Goal: Information Seeking & Learning: Compare options

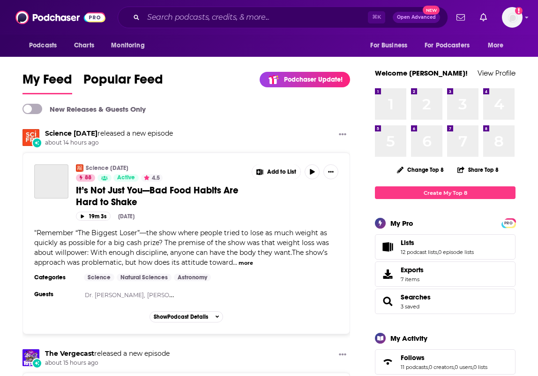
click at [159, 25] on div "⌘ K Open Advanced New" at bounding box center [283, 18] width 331 height 22
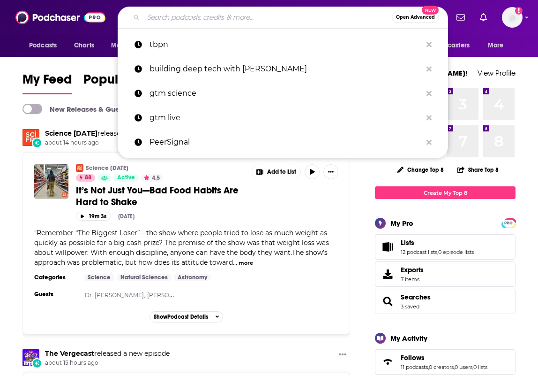
click at [160, 23] on input "Search podcasts, credits, & more..." at bounding box center [268, 17] width 249 height 15
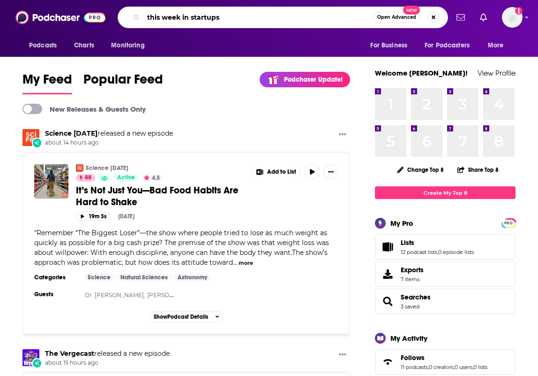
type input "this week in startups"
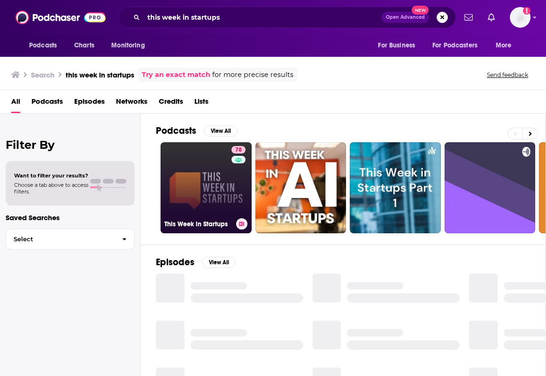
click at [210, 178] on link "78 This Week in Startups" at bounding box center [205, 187] width 91 height 91
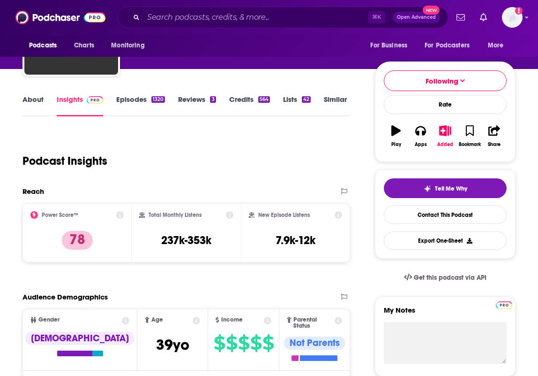
scroll to position [43, 0]
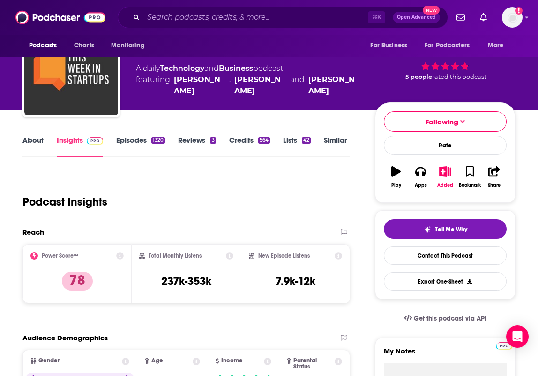
click at [188, 257] on h2 "Total Monthly Listens" at bounding box center [175, 255] width 53 height 7
copy div "Total Monthly Listens"
click at [179, 281] on h3 "237k-353k" at bounding box center [186, 281] width 50 height 14
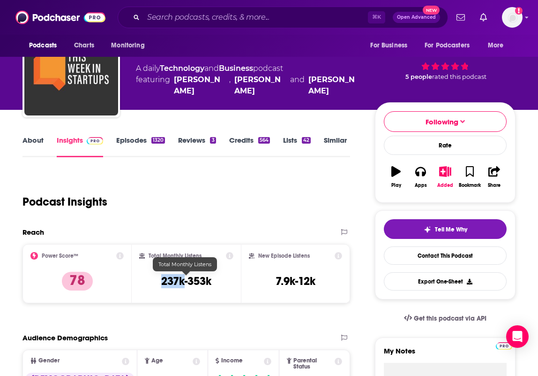
click at [179, 281] on h3 "237k-353k" at bounding box center [186, 281] width 50 height 14
copy div "237k-353k"
click at [288, 258] on h2 "New Episode Listens" at bounding box center [284, 255] width 52 height 7
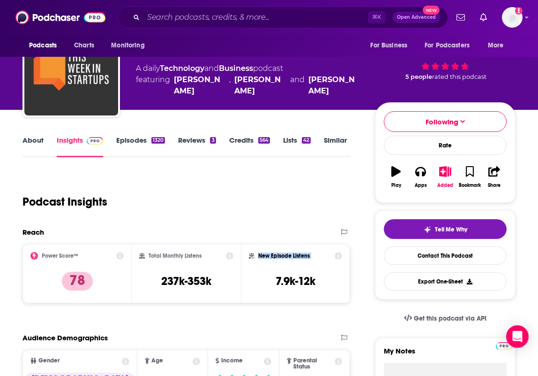
click at [288, 258] on h2 "New Episode Listens" at bounding box center [284, 255] width 52 height 7
copy div "New Episode Listens"
click at [300, 282] on h3 "7.9k-12k" at bounding box center [296, 281] width 40 height 14
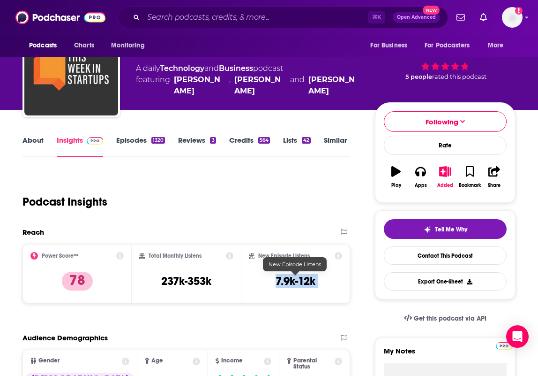
copy div "7.9k-12k Export One-Sheet"
click at [211, 15] on input "Search podcasts, credits, & more..." at bounding box center [256, 17] width 225 height 15
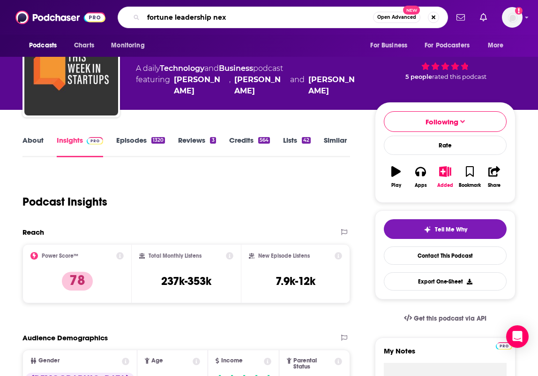
type input "fortune leadership next"
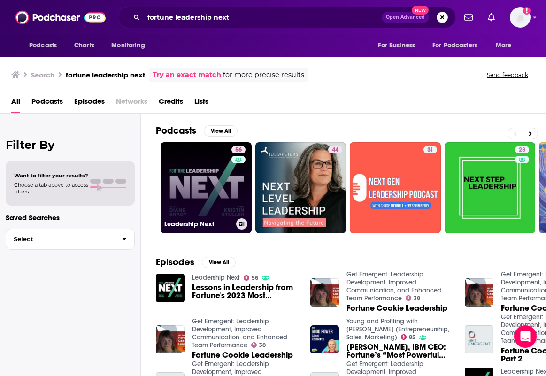
click at [214, 199] on link "56 Leadership Next" at bounding box center [205, 187] width 91 height 91
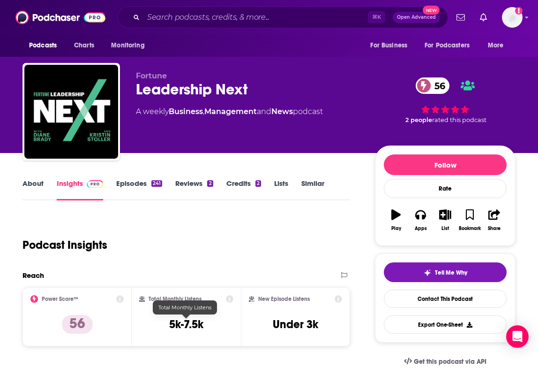
click at [196, 325] on h3 "5k-7.5k" at bounding box center [186, 324] width 34 height 14
click at [197, 325] on h3 "5k-7.5k" at bounding box center [186, 324] width 34 height 14
click at [174, 296] on h2 "Total Monthly Listens" at bounding box center [175, 299] width 53 height 7
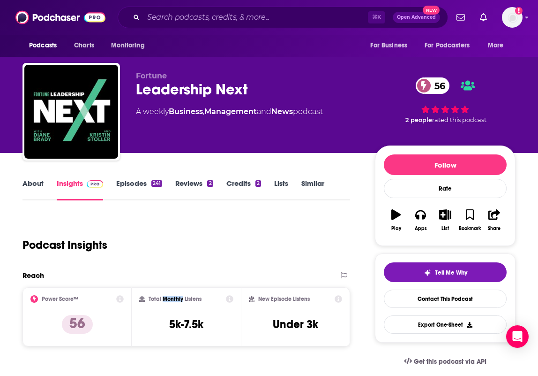
click at [174, 296] on h2 "Total Monthly Listens" at bounding box center [175, 299] width 53 height 7
copy div "Total Monthly Listens"
click at [196, 326] on h3 "5k-7.5k" at bounding box center [186, 324] width 34 height 14
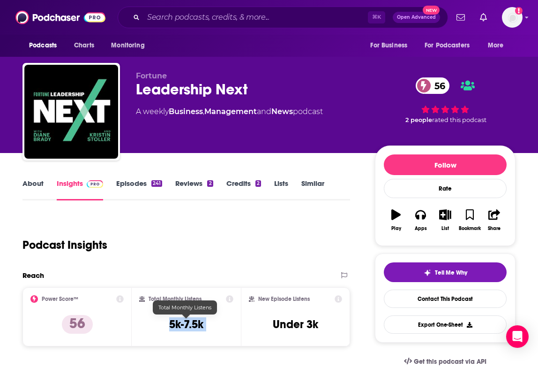
click at [196, 326] on h3 "5k-7.5k" at bounding box center [186, 324] width 34 height 14
copy div "5k-7.5k"
click at [292, 298] on h2 "New Episode Listens" at bounding box center [284, 299] width 52 height 7
click at [291, 298] on h2 "New Episode Listens" at bounding box center [284, 299] width 52 height 7
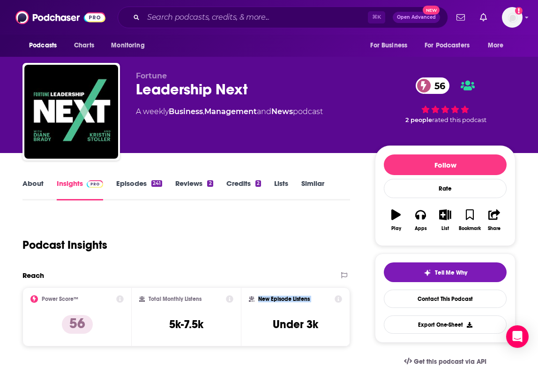
copy div "New Episode Listens"
click at [282, 323] on h3 "Under 3k" at bounding box center [296, 324] width 46 height 14
copy div "Under 3k Export One-Sheet"
